Goal: Task Accomplishment & Management: Complete application form

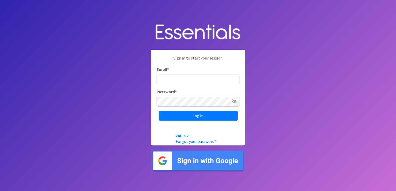
click at [185, 81] on input "Email *" at bounding box center [198, 80] width 83 height 10
type input "[EMAIL_ADDRESS][DOMAIN_NAME]"
click at [159, 111] on input "Log in" at bounding box center [198, 116] width 79 height 10
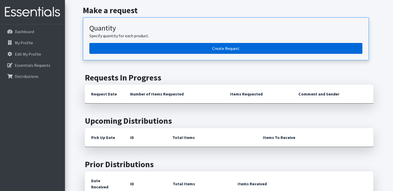
scroll to position [78, 0]
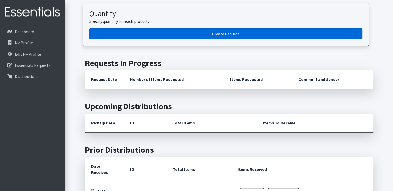
click at [240, 36] on link "Create Request" at bounding box center [225, 34] width 273 height 11
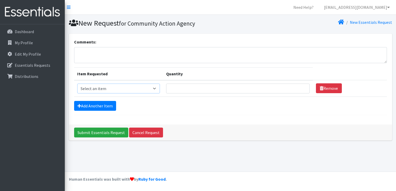
click at [156, 89] on select "Select an item Pad Kits Tampon Kit" at bounding box center [118, 89] width 83 height 10
select select "12263"
click at [77, 84] on select "Select an item Pad Kits Tampon Kit" at bounding box center [118, 89] width 83 height 10
click at [202, 90] on input "Quantity" at bounding box center [238, 89] width 144 height 10
type input "100"
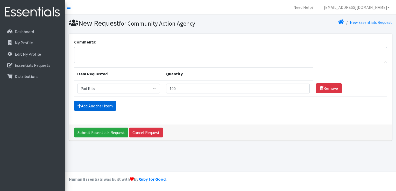
click at [100, 107] on link "Add Another Item" at bounding box center [95, 106] width 42 height 10
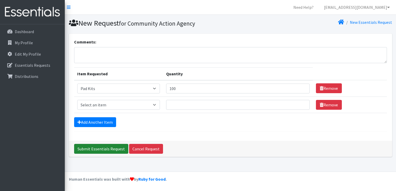
click at [98, 150] on input "Submit Essentials Request" at bounding box center [101, 149] width 54 height 10
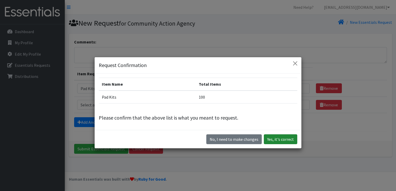
click at [285, 143] on button "Yes, it's correct" at bounding box center [280, 140] width 33 height 10
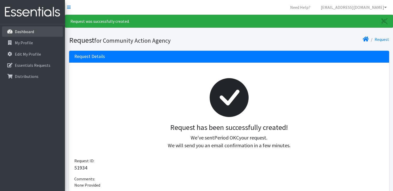
click at [21, 36] on link "Dashboard" at bounding box center [32, 31] width 61 height 10
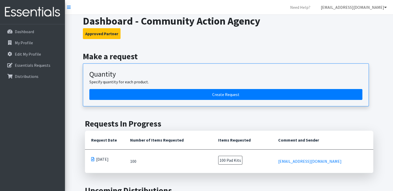
click at [386, 8] on icon at bounding box center [385, 7] width 3 height 4
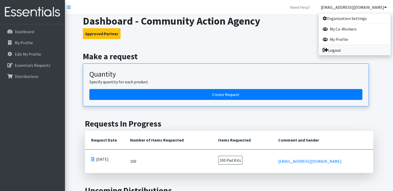
click at [345, 50] on link "Logout" at bounding box center [354, 50] width 72 height 10
